Goal: Check status: Check status

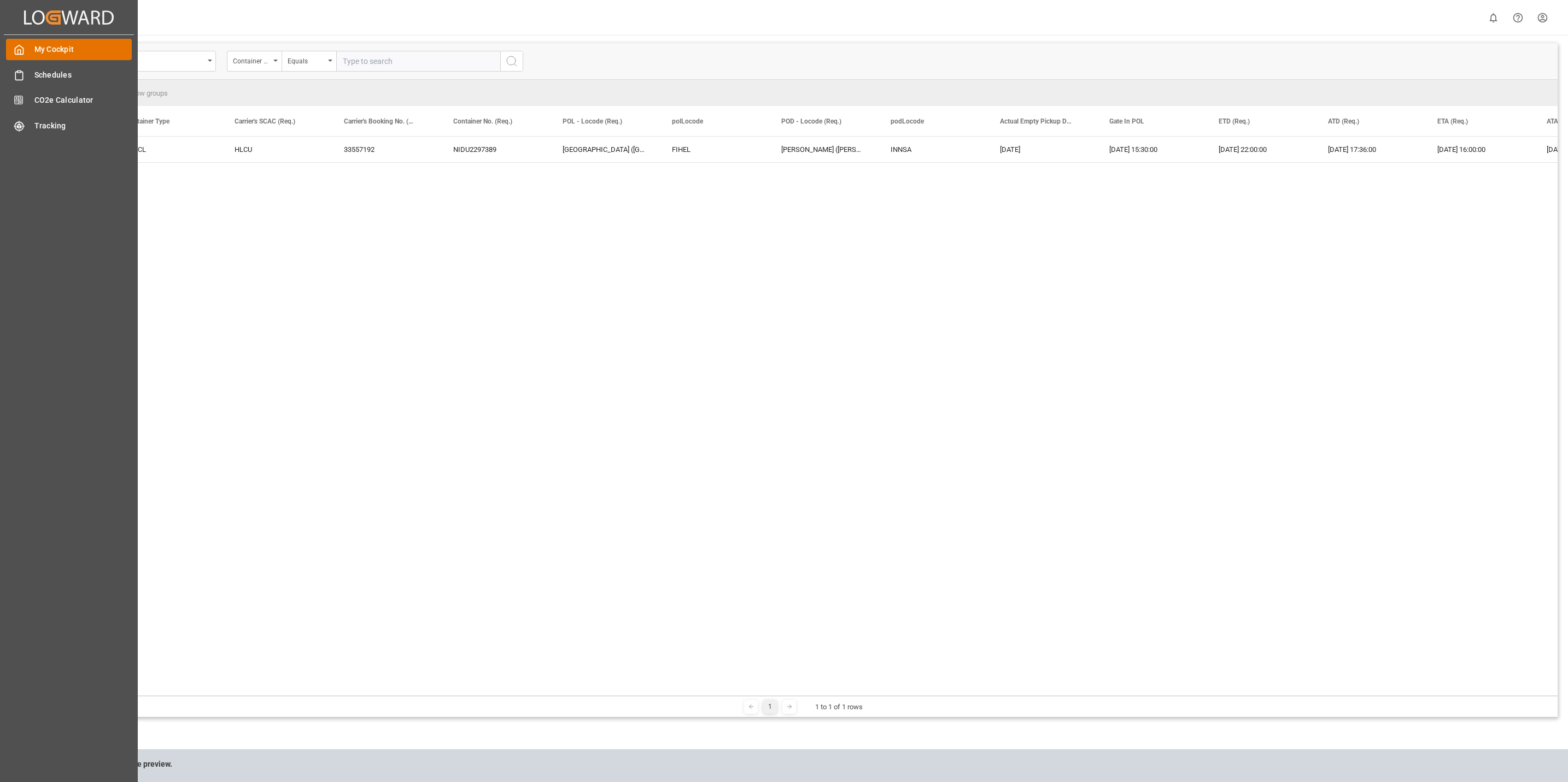
click at [21, 49] on icon at bounding box center [19, 49] width 11 height 11
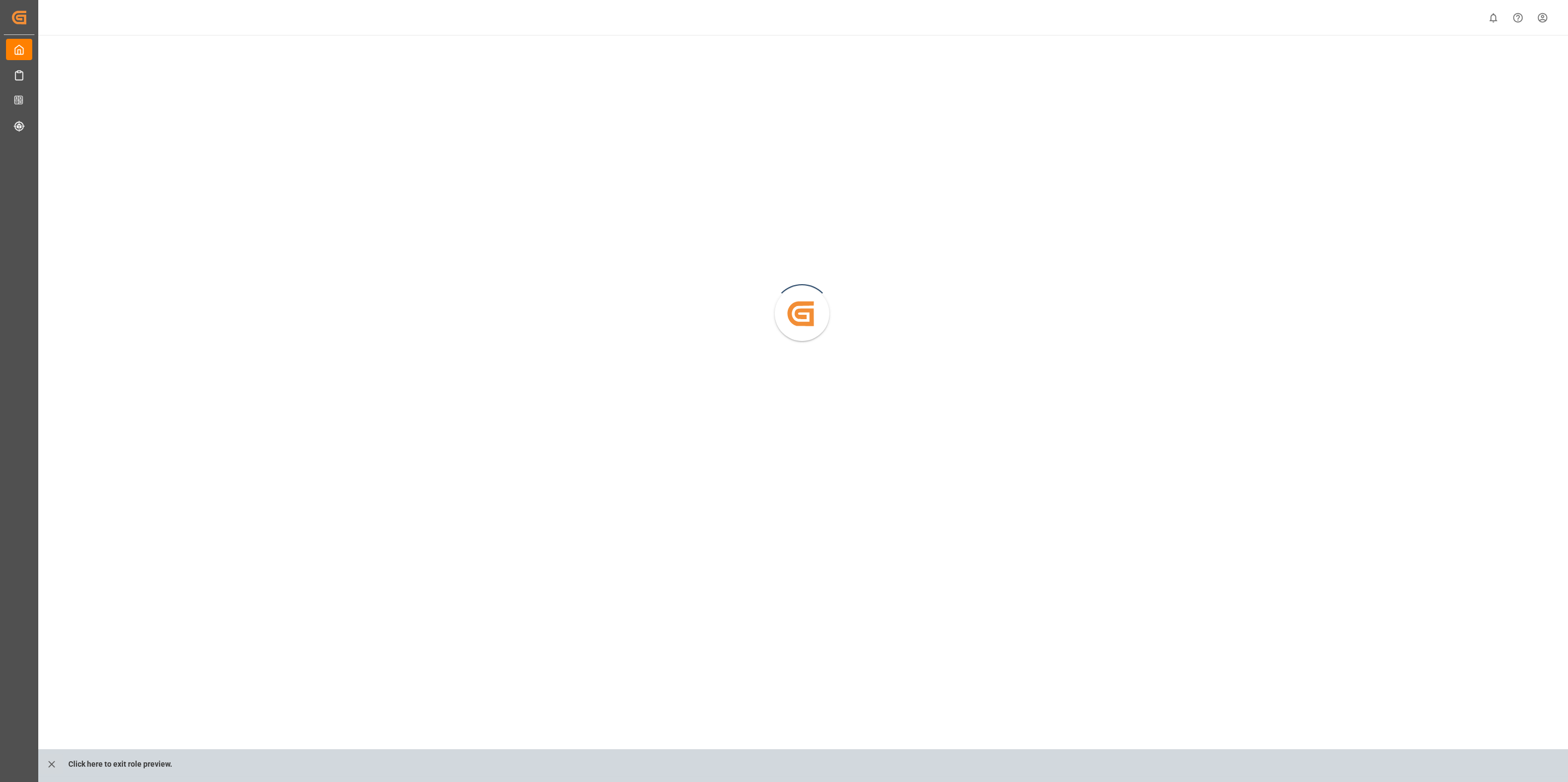
click at [1545, 16] on html "Created by potrace 1.15, written by Peter Selinger 2001-2017 Created by potrace…" at bounding box center [784, 391] width 1568 height 782
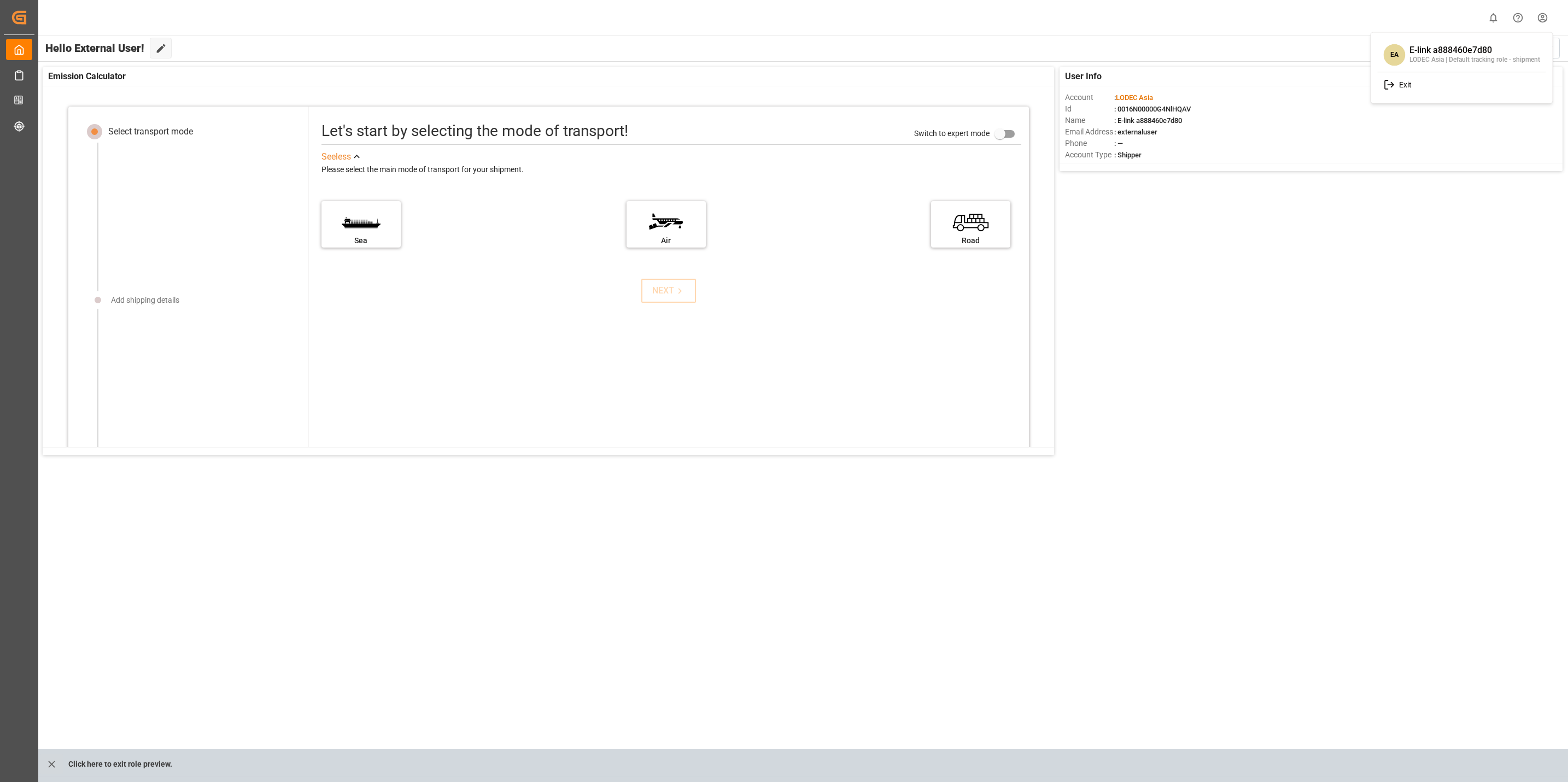
click at [1403, 82] on span "Exit" at bounding box center [1403, 85] width 17 height 10
